Goal: Task Accomplishment & Management: Manage account settings

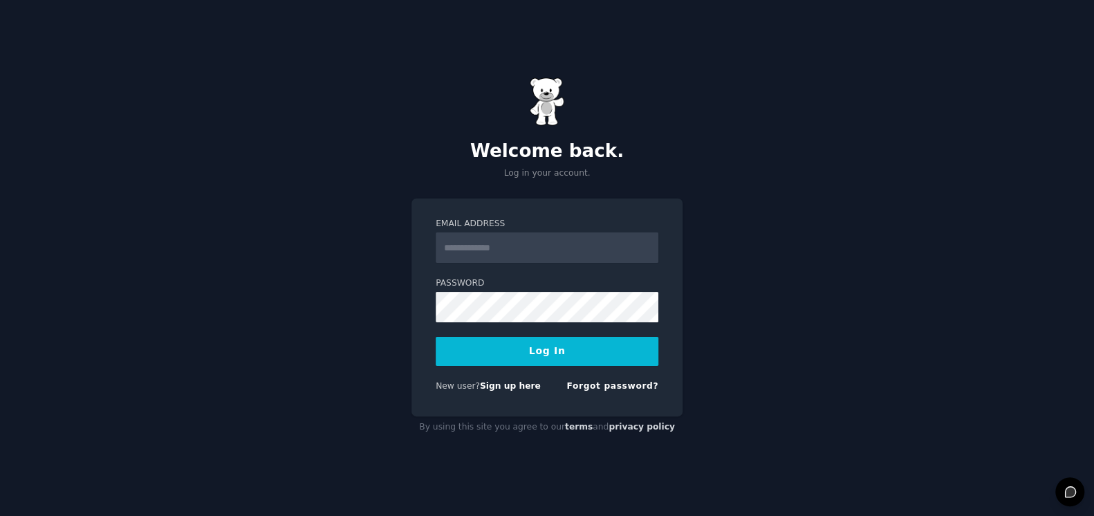
type input "**********"
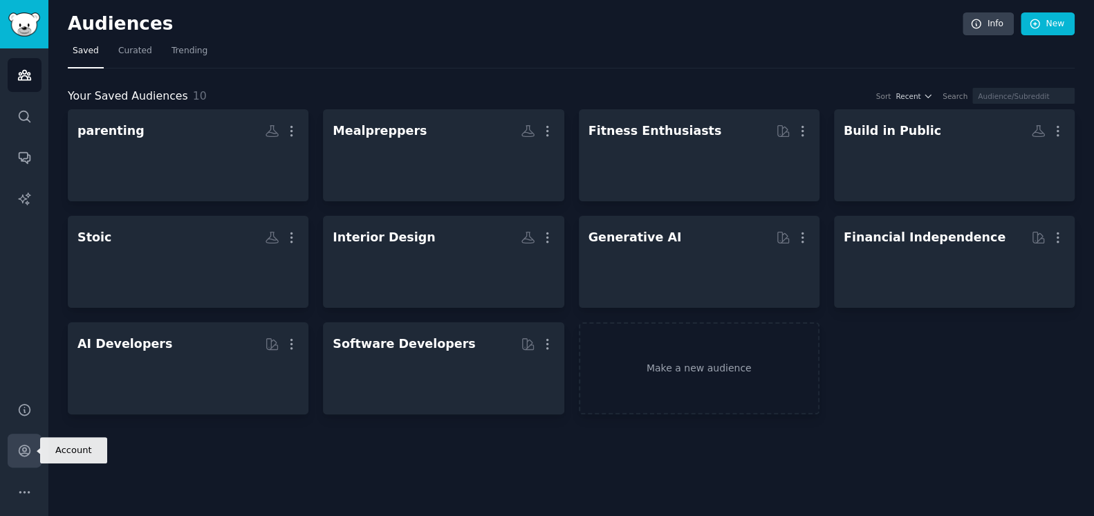
click at [30, 453] on icon "Sidebar" at bounding box center [24, 450] width 15 height 15
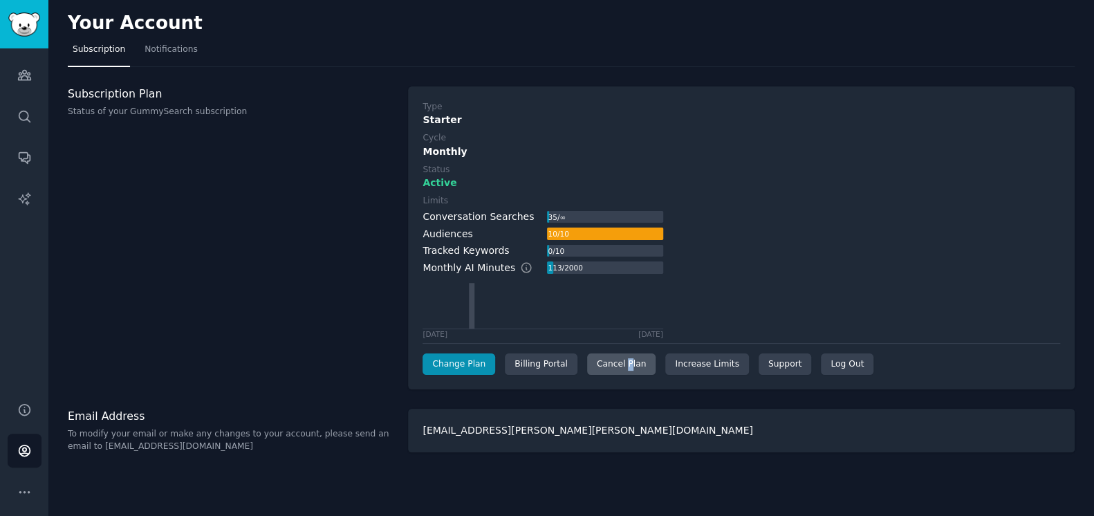
click at [626, 360] on div "Cancel Plan" at bounding box center [621, 364] width 68 height 22
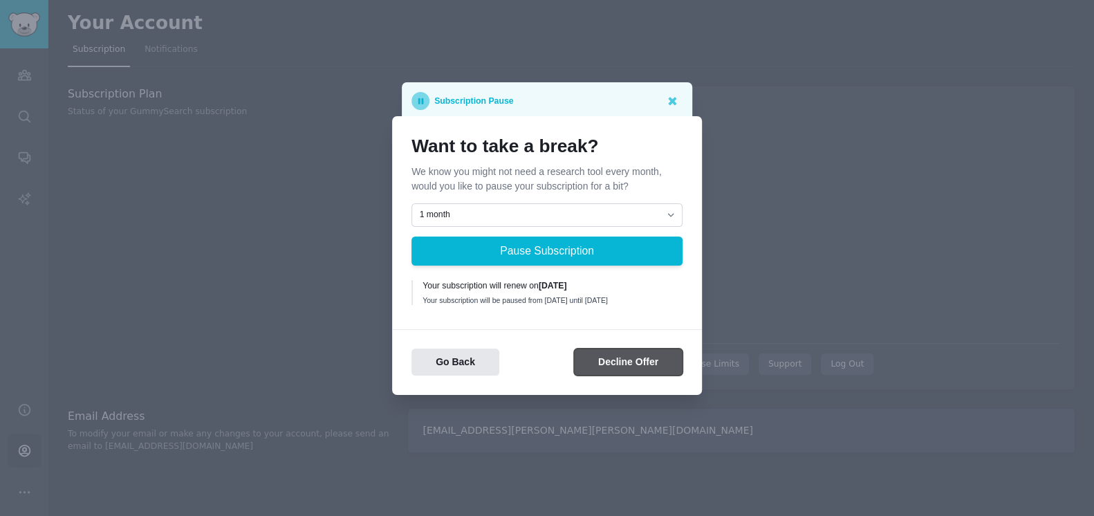
click at [619, 371] on button "Decline Offer" at bounding box center [628, 361] width 109 height 27
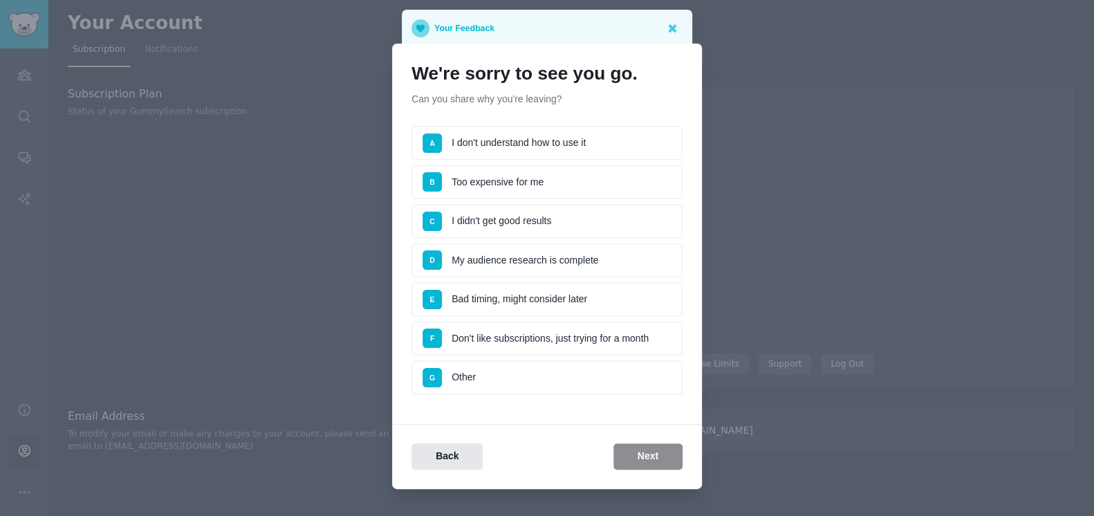
click at [524, 264] on li "D My audience research is complete" at bounding box center [546, 260] width 271 height 35
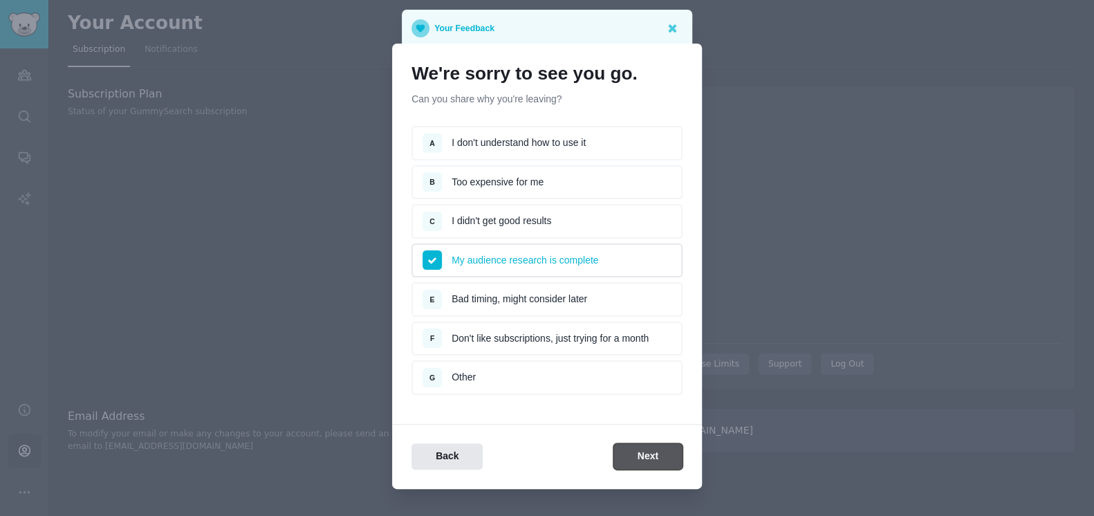
click at [680, 452] on button "Next" at bounding box center [647, 456] width 69 height 27
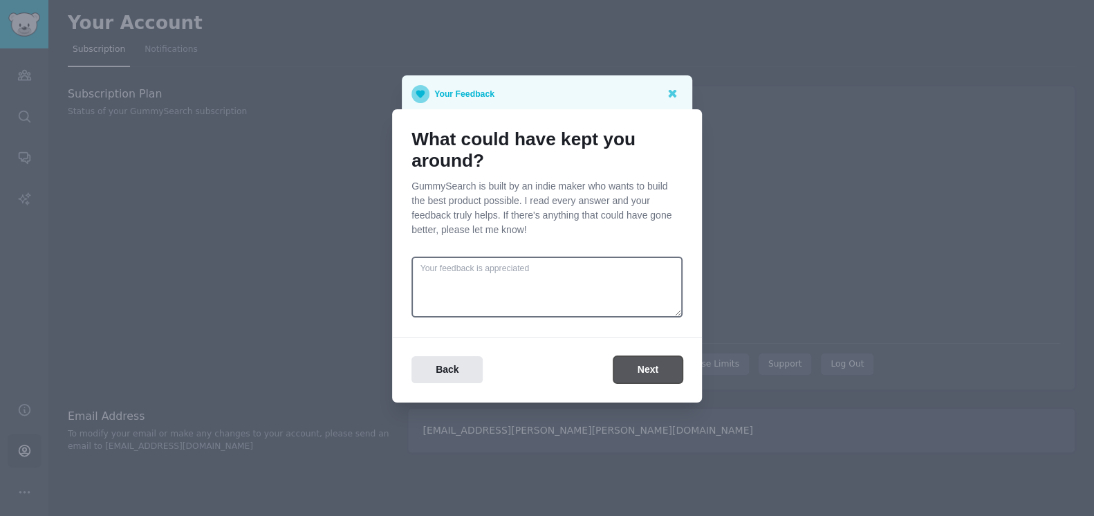
click at [640, 369] on button "Next" at bounding box center [647, 369] width 69 height 27
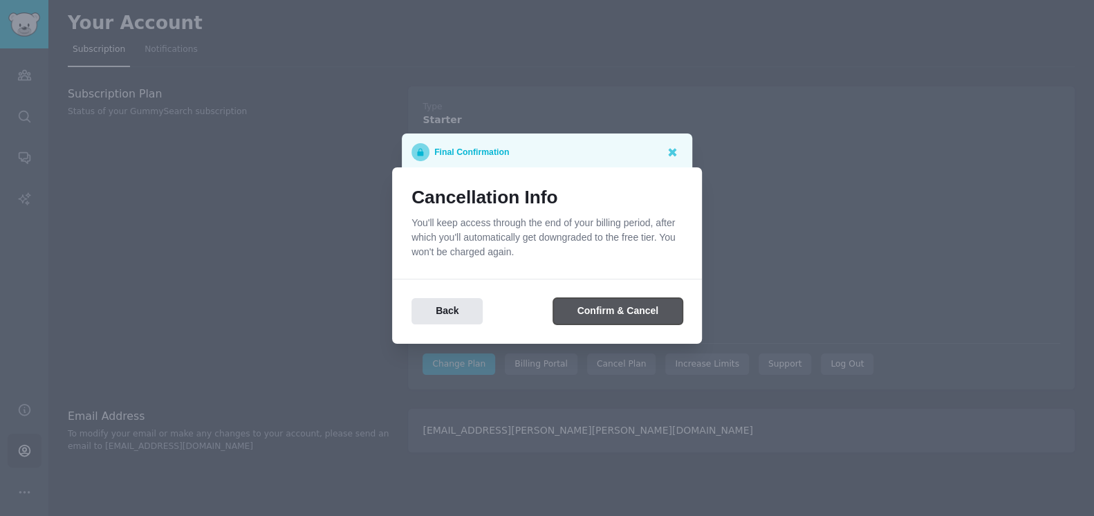
click at [635, 317] on button "Confirm & Cancel" at bounding box center [617, 311] width 129 height 27
